Goal: Task Accomplishment & Management: Complete application form

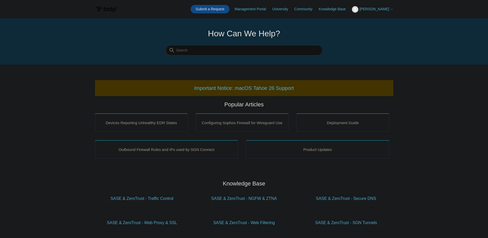
click at [226, 8] on link "Submit a Request" at bounding box center [210, 9] width 39 height 8
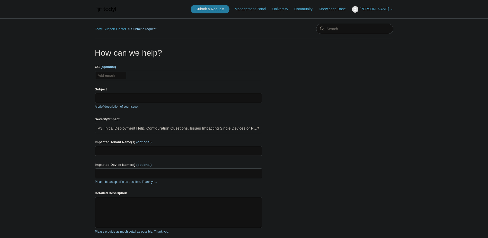
click at [112, 75] on input "CC (optional)" at bounding box center [111, 75] width 31 height 8
click at [108, 74] on input "help" at bounding box center [105, 75] width 19 height 8
type input "[EMAIL_ADDRESS][DOMAIN_NAME]"
click at [132, 101] on input "Subject" at bounding box center [178, 98] width 167 height 10
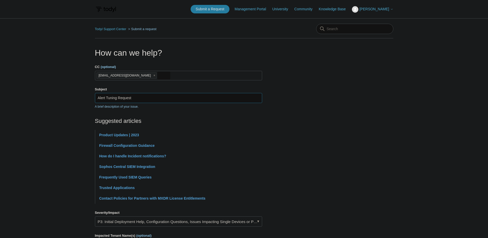
type input "Alert Tuning Request"
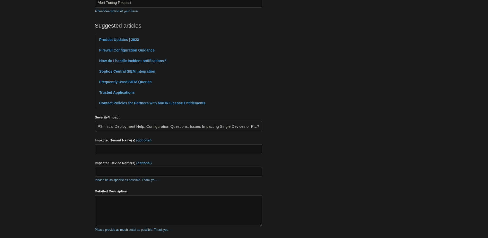
scroll to position [103, 0]
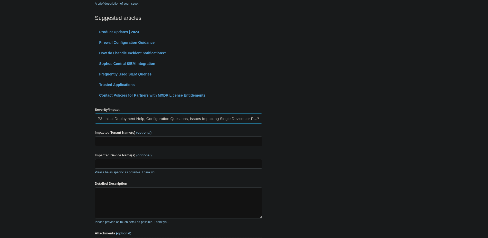
click at [120, 118] on link "P3: Initial Deployment Help, Configuration Questions, Issues Impacting Single D…" at bounding box center [178, 118] width 167 height 10
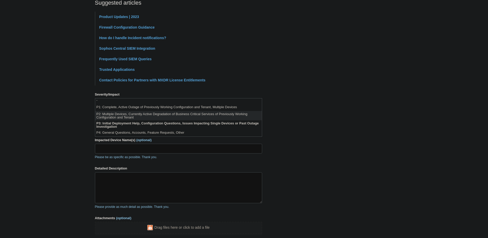
scroll to position [98, 0]
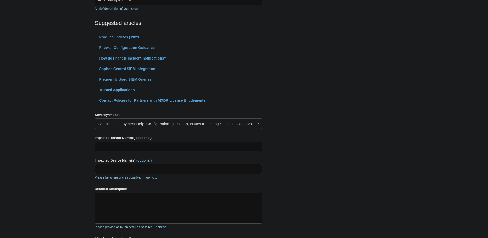
click at [301, 183] on section "How can we help? CC (optional) help@nextperimeter.com Subject Alert Tuning Requ…" at bounding box center [244, 114] width 298 height 330
click at [133, 149] on input "Impacted Tenant Name(s) (optional)" at bounding box center [178, 146] width 167 height 10
click at [130, 143] on input "Impacted Tenant Name(s) (optional)" at bounding box center [178, 146] width 167 height 10
paste input "Proven Optics"
type input "Proven Optics"
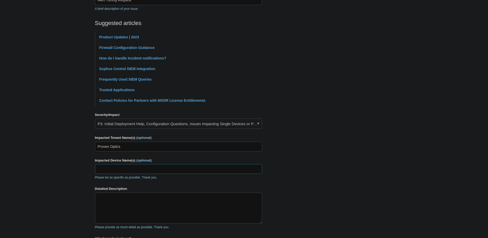
click at [111, 169] on input "Impacted Device Name(s) (optional)" at bounding box center [178, 169] width 167 height 10
click at [127, 163] on div "Impacted Device Name(s) (optional) Please be as specific as possible. Thank you." at bounding box center [178, 169] width 167 height 22
click at [128, 213] on textarea "Detailed Description" at bounding box center [178, 207] width 167 height 31
click at [153, 207] on textarea "Detailed Description" at bounding box center [178, 207] width 167 height 31
click at [187, 205] on textarea "We received an alert for the user" at bounding box center [178, 207] width 167 height 31
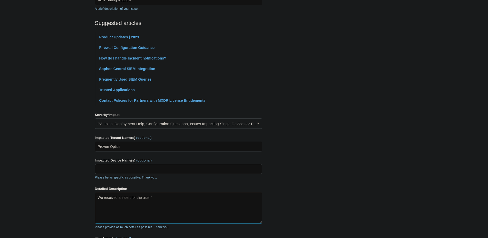
paste textarea "sanjiv.sachdev@provenoptics.com"
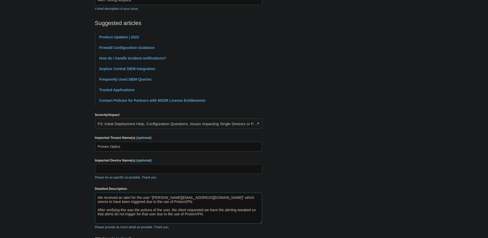
click at [130, 198] on textarea "We received an alert for the user "sanjiv.sachdev@provenoptics.com" which seems…" at bounding box center [178, 207] width 167 height 31
click at [133, 197] on textarea "We received an alert ( for the user "sanjiv.sachdev@provenoptics.com" which see…" at bounding box center [178, 207] width 167 height 31
paste textarea "0125040811464062"
click at [212, 218] on textarea "We received an alert (0125040811464062) for the user "sanjiv.sachdev@provenopti…" at bounding box center [178, 207] width 167 height 31
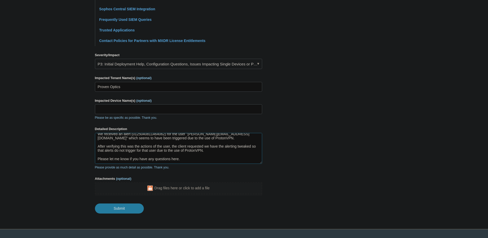
scroll to position [169, 0]
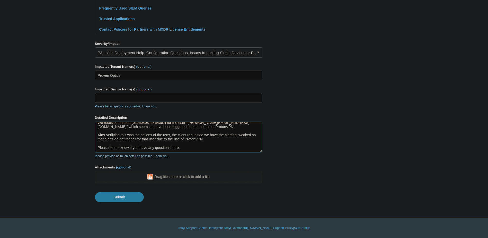
type textarea "We received an alert (0125040811464062) for the user "sanjiv.sachdev@provenopti…"
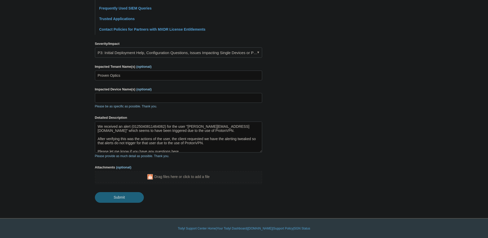
click at [109, 199] on input "Submit" at bounding box center [119, 197] width 49 height 10
